Goal: Task Accomplishment & Management: Manage account settings

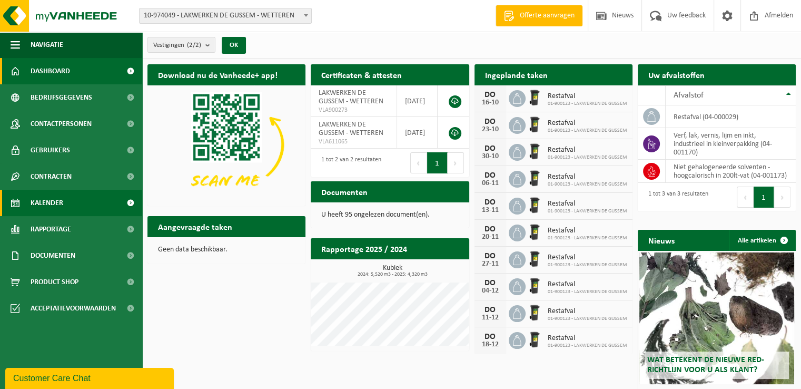
click at [83, 193] on link "Kalender" at bounding box center [71, 203] width 142 height 26
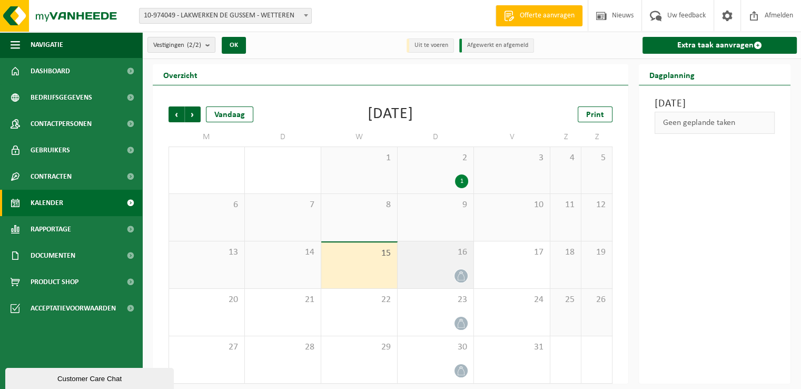
click at [439, 249] on span "16" at bounding box center [435, 253] width 65 height 12
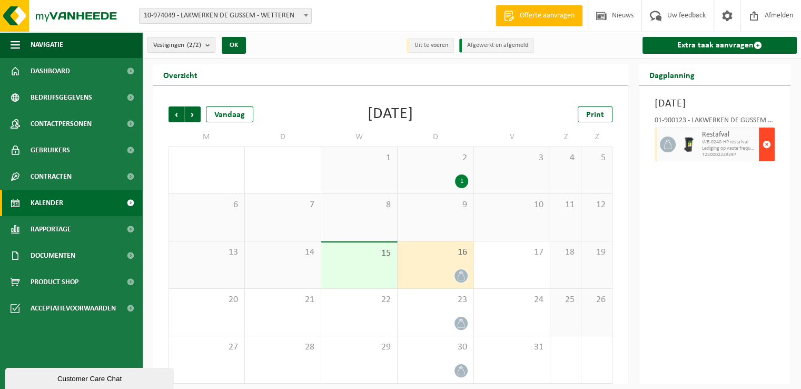
click at [767, 155] on span "button" at bounding box center [767, 144] width 8 height 21
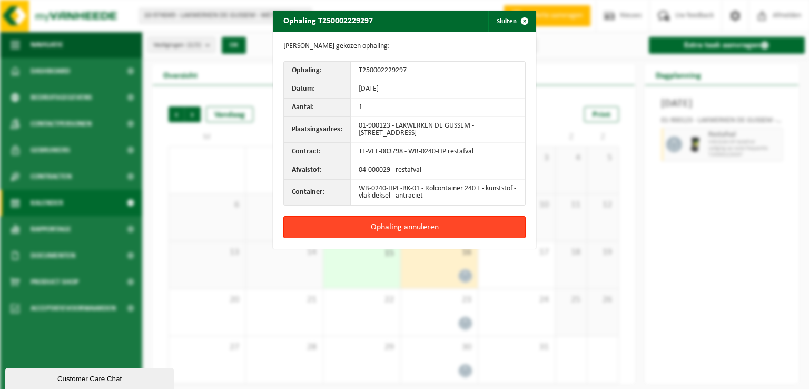
click at [408, 223] on button "Ophaling annuleren" at bounding box center [404, 227] width 242 height 22
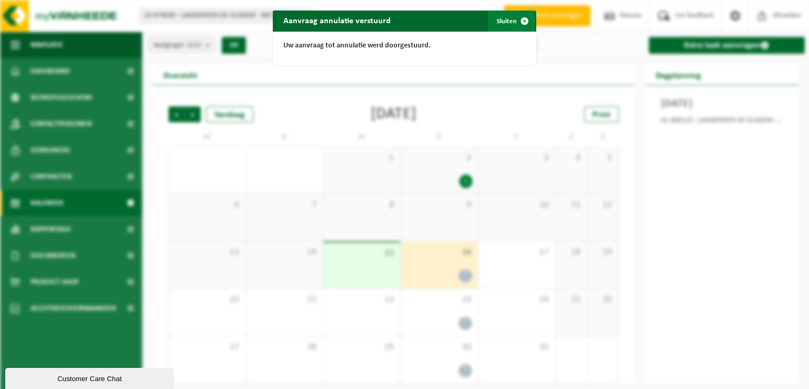
click at [518, 19] on span "button" at bounding box center [524, 21] width 21 height 21
